Goal: Task Accomplishment & Management: Manage account settings

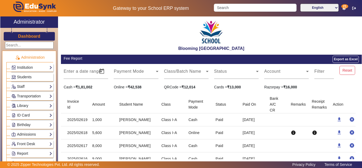
scroll to position [154, 0]
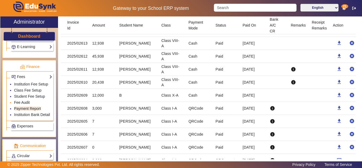
click at [23, 103] on link "Fee Audit" at bounding box center [22, 102] width 16 height 4
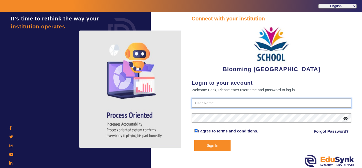
type input "4141419999"
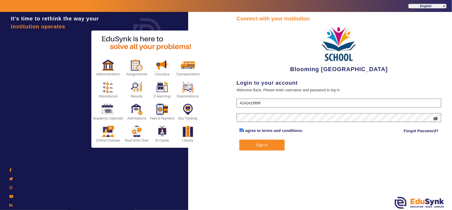
drag, startPoint x: 260, startPoint y: 142, endPoint x: 266, endPoint y: 142, distance: 5.6
click at [260, 142] on button "Sign In" at bounding box center [262, 144] width 45 height 11
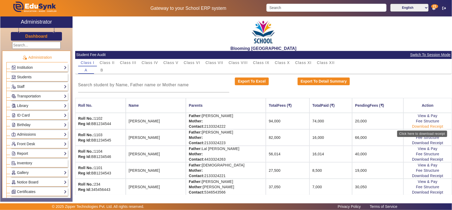
click at [362, 126] on link "Download Receipt" at bounding box center [427, 126] width 31 height 4
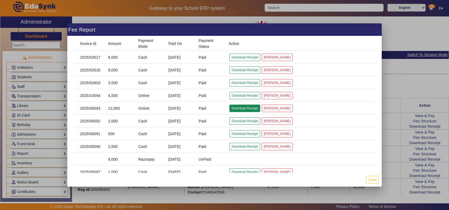
click at [239, 110] on button "Download Receipt" at bounding box center [245, 107] width 30 height 7
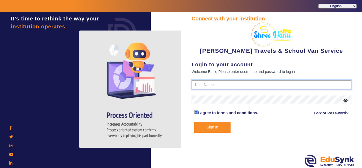
type input "9713429926"
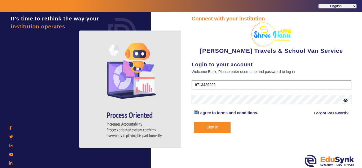
click at [211, 127] on button "Sign In" at bounding box center [212, 127] width 36 height 11
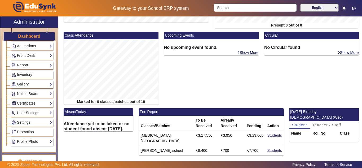
scroll to position [221, 0]
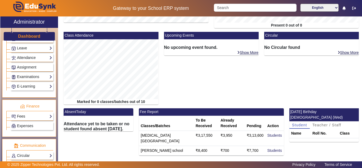
click at [25, 117] on link "Fees" at bounding box center [31, 116] width 41 height 6
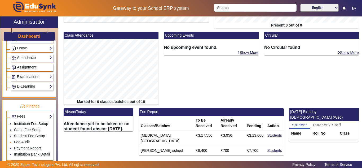
click at [26, 141] on link "Fee Audit" at bounding box center [22, 142] width 16 height 4
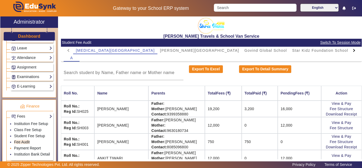
click at [32, 147] on link "Payment Report" at bounding box center [27, 148] width 27 height 4
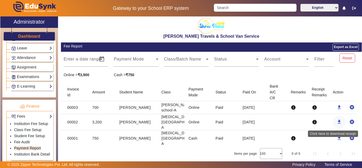
scroll to position [6, 0]
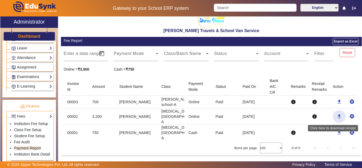
click at [337, 116] on mat-icon "download" at bounding box center [339, 115] width 5 height 5
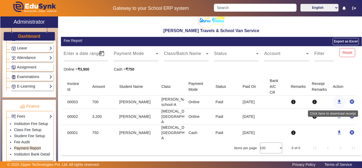
click at [337, 101] on mat-icon "download" at bounding box center [339, 101] width 5 height 5
click at [25, 123] on link "Institution Fee Setup" at bounding box center [31, 123] width 34 height 4
click at [26, 130] on link "Class Fee Setup" at bounding box center [28, 129] width 28 height 4
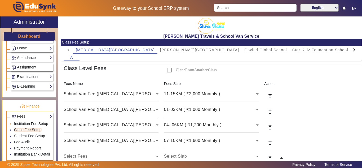
click at [20, 121] on li "Institution Fee Setup" at bounding box center [33, 124] width 38 height 6
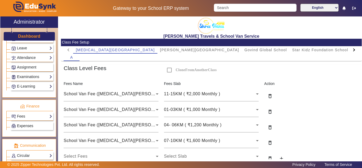
click at [21, 123] on link "Expenses" at bounding box center [31, 126] width 41 height 6
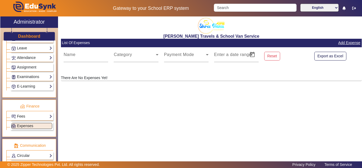
click at [26, 116] on link "Fees" at bounding box center [31, 116] width 41 height 6
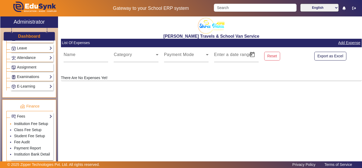
click at [23, 123] on link "Institution Fee Setup" at bounding box center [31, 123] width 34 height 4
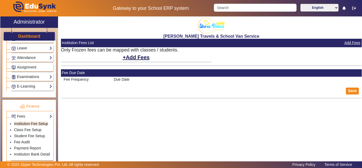
select select "5"
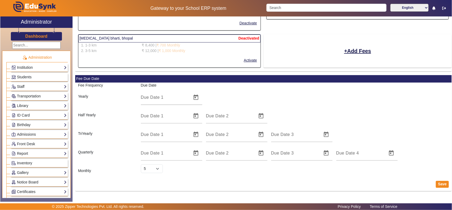
click at [34, 36] on h3 "Dashboard" at bounding box center [36, 36] width 22 height 5
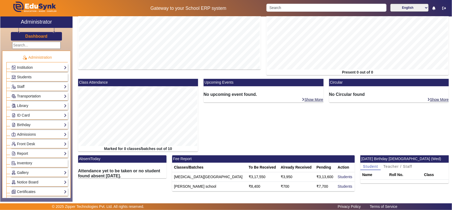
click at [27, 96] on link "Transportation" at bounding box center [38, 96] width 55 height 6
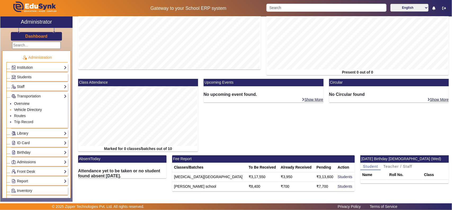
click at [20, 110] on link "Vehicle Directory" at bounding box center [28, 109] width 28 height 4
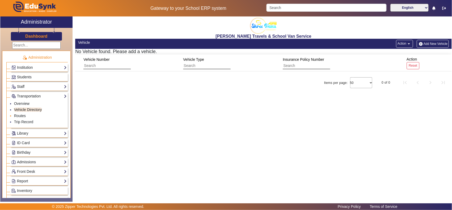
click at [20, 113] on li "Routes" at bounding box center [40, 116] width 53 height 6
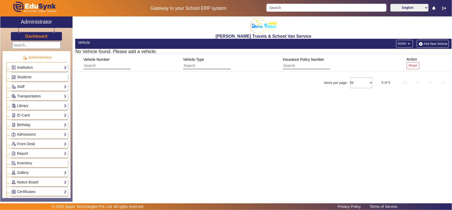
click at [23, 96] on link "Transportation" at bounding box center [38, 96] width 55 height 6
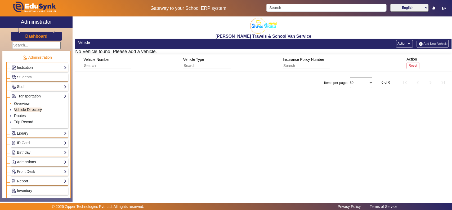
click at [24, 105] on link "Overview" at bounding box center [21, 103] width 15 height 4
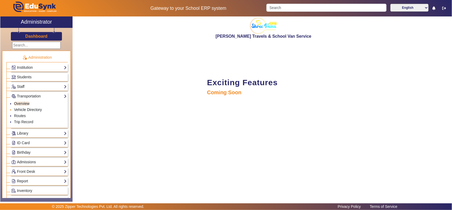
click at [24, 109] on link "Vehicle Directory" at bounding box center [28, 109] width 28 height 4
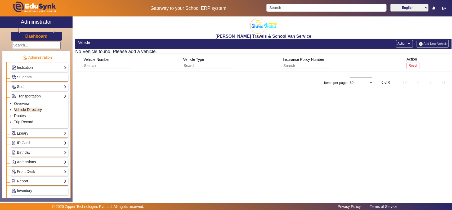
click at [20, 116] on link "Routes" at bounding box center [20, 115] width 12 height 4
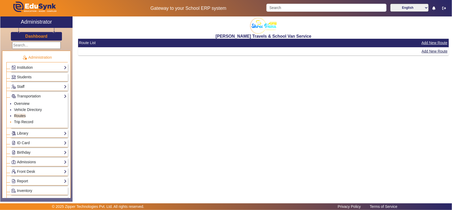
click at [18, 122] on link "Trip Record" at bounding box center [23, 122] width 19 height 4
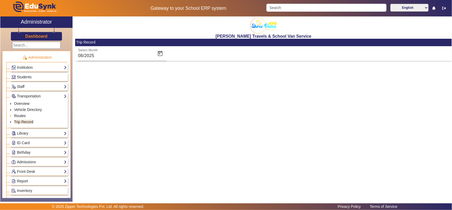
click at [21, 116] on link "Routes" at bounding box center [20, 115] width 12 height 4
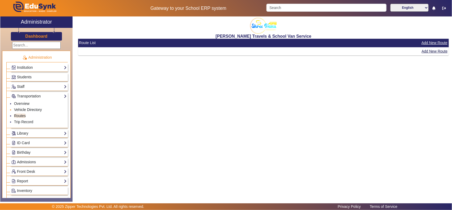
click at [26, 109] on link "Vehicle Directory" at bounding box center [28, 109] width 28 height 4
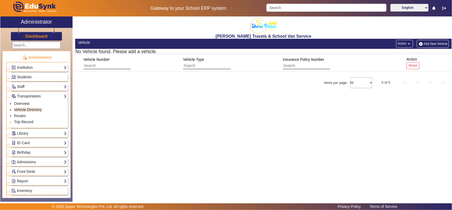
click at [26, 121] on link "Trip Record" at bounding box center [23, 122] width 19 height 4
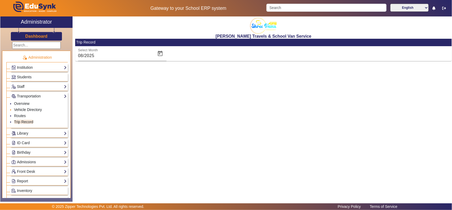
click at [23, 108] on link "Vehicle Directory" at bounding box center [28, 109] width 28 height 4
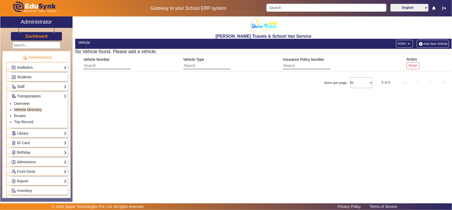
click at [27, 65] on link "Institution" at bounding box center [38, 67] width 55 height 6
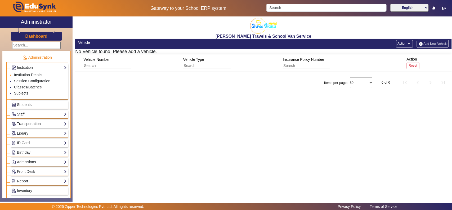
click at [28, 75] on link "Institution Details" at bounding box center [28, 75] width 28 height 4
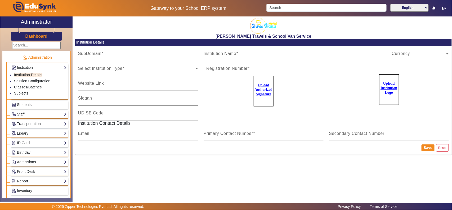
type input "shreehanu"
type input "[PERSON_NAME] Travels & School Van Service"
type input "Your Children, Our Responsibility"
type input "na"
type input "[EMAIL_ADDRESS][DOMAIN_NAME]"
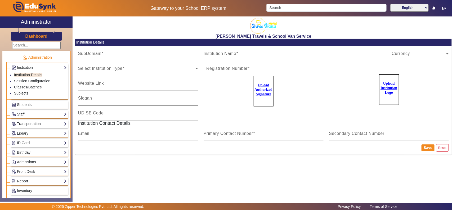
type input "9713429926"
type input "9074935968"
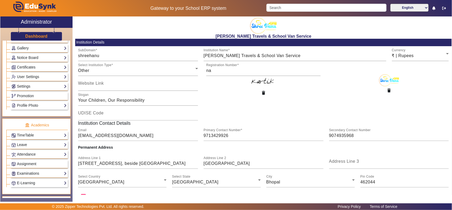
scroll to position [166, 0]
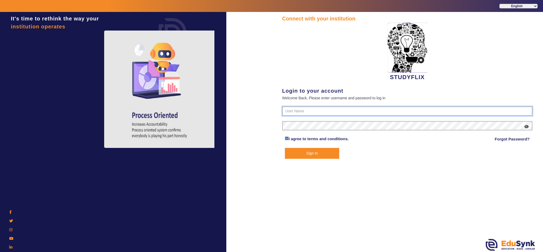
type input "6354922771"
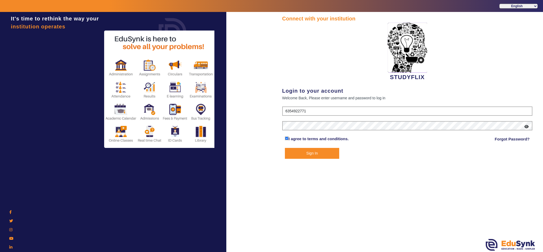
click at [304, 152] on button "Sign In" at bounding box center [312, 153] width 54 height 11
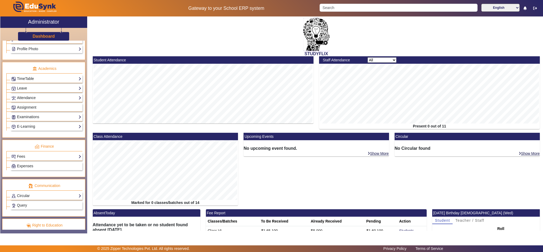
scroll to position [199, 0]
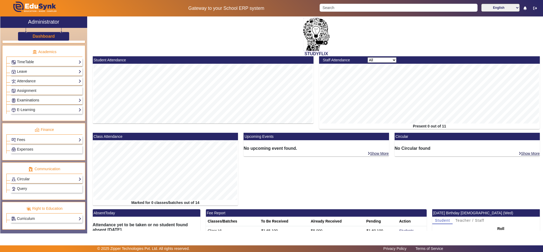
click at [34, 103] on link "Examinations" at bounding box center [46, 100] width 70 height 6
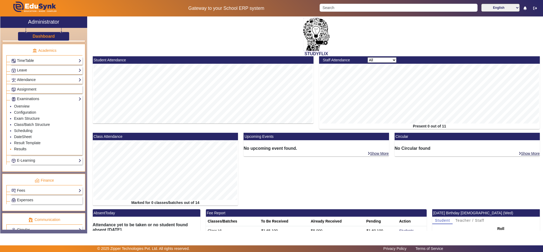
click at [25, 151] on link "Results" at bounding box center [20, 149] width 12 height 4
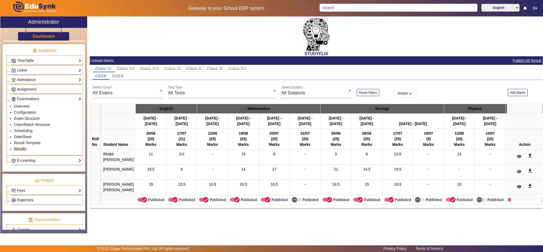
click at [195, 68] on span "Class X" at bounding box center [193, 69] width 15 height 4
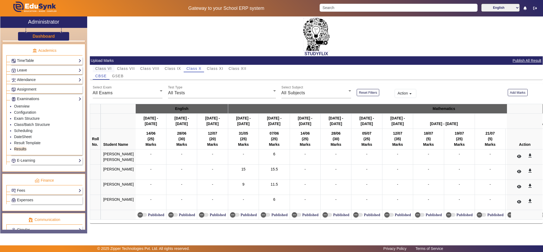
click at [112, 74] on span "GSEB" at bounding box center [118, 76] width 12 height 4
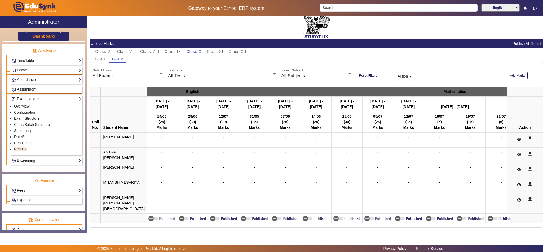
click at [176, 50] on span "Class IX" at bounding box center [173, 52] width 16 height 4
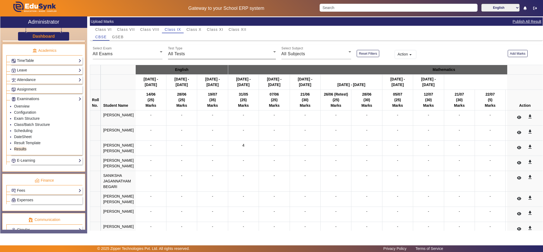
scroll to position [22, 0]
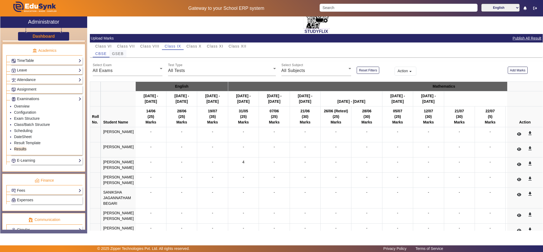
click at [120, 52] on span "GSEB" at bounding box center [118, 54] width 12 height 4
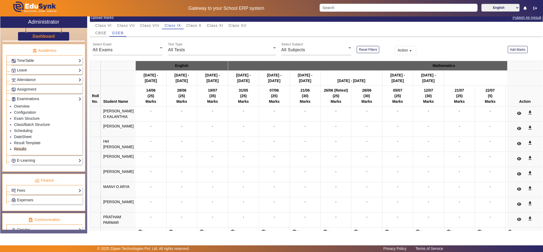
scroll to position [0, 0]
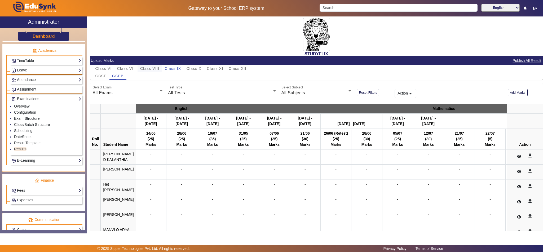
click at [149, 69] on span "Class VIII" at bounding box center [149, 69] width 19 height 4
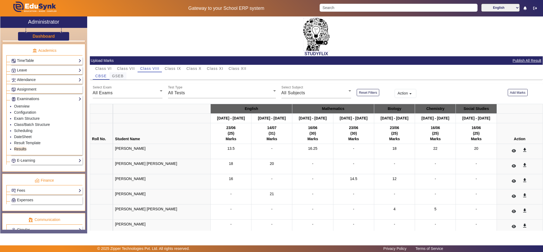
click at [119, 74] on span "GSEB" at bounding box center [118, 76] width 12 height 4
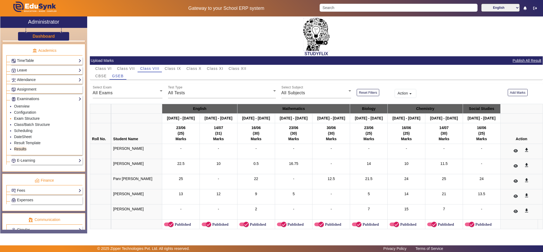
click at [21, 120] on link "Exam Structure" at bounding box center [26, 118] width 25 height 4
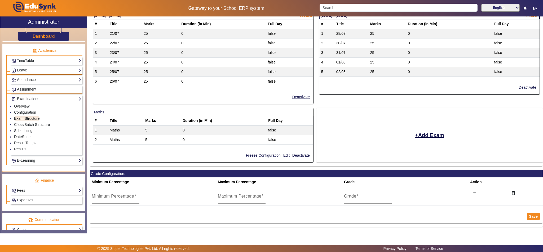
scroll to position [351, 0]
click at [424, 134] on button "Add Exam" at bounding box center [430, 134] width 30 height 9
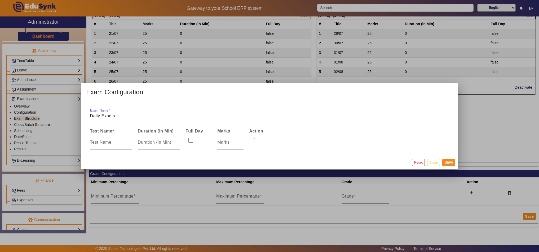
drag, startPoint x: 143, startPoint y: 119, endPoint x: 79, endPoint y: 117, distance: 64.4
click at [81, 117] on mat-dialog-content "Exam Name Daily Exams Test Name * Duration (in Min) Full Day Marks Action" at bounding box center [269, 128] width 377 height 54
type input "Daily Exams"
click at [431, 162] on button "Close" at bounding box center [433, 161] width 12 height 7
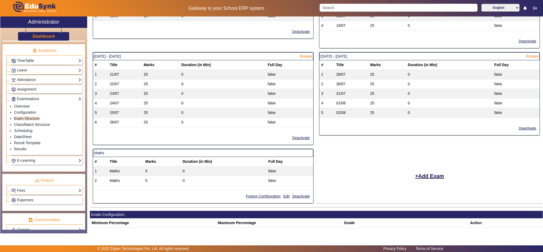
scroll to position [284, 0]
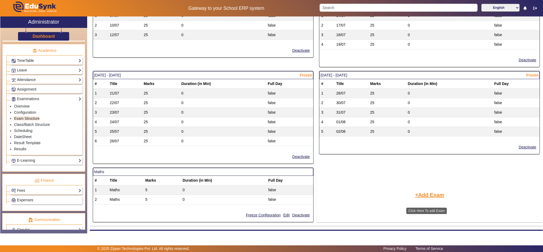
click at [429, 199] on button "Add Exam" at bounding box center [430, 194] width 30 height 9
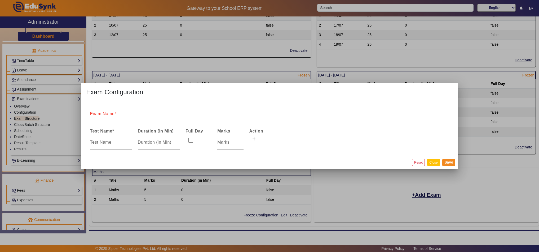
click at [436, 162] on button "Close" at bounding box center [433, 161] width 12 height 7
